Goal: Navigation & Orientation: Understand site structure

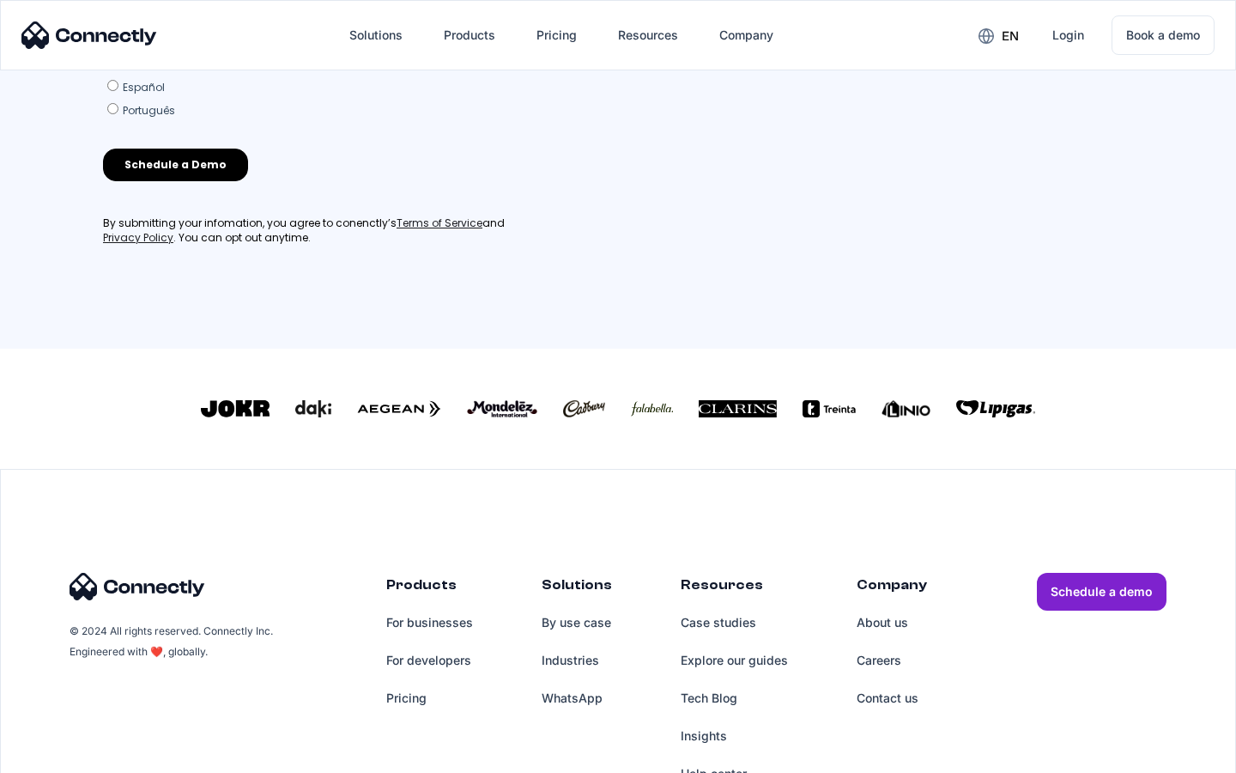
scroll to position [737, 0]
